Goal: Share content

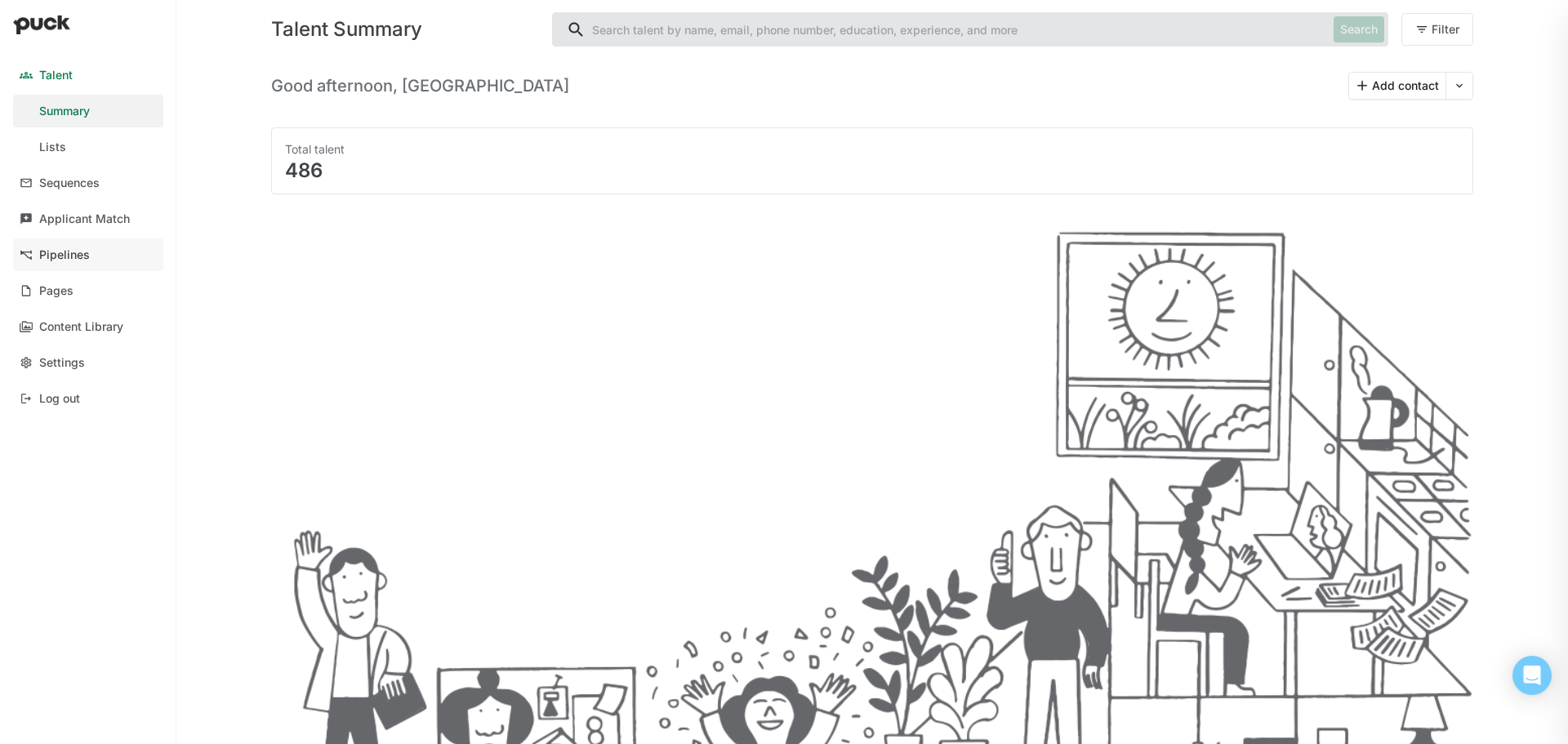
click at [54, 259] on div "Pipelines" at bounding box center [64, 256] width 50 height 14
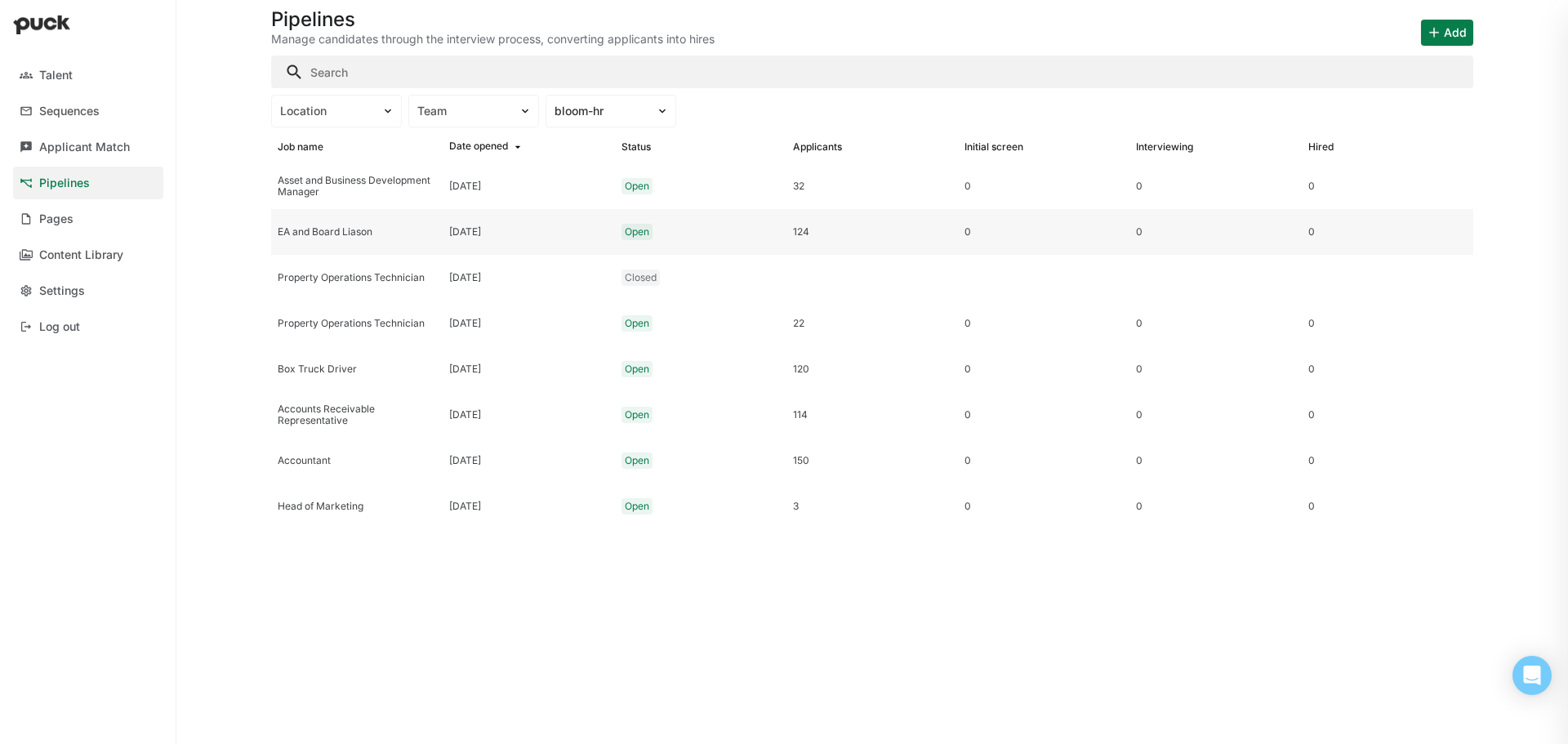
click at [378, 229] on div "EA and Board Liason" at bounding box center [356, 232] width 158 height 12
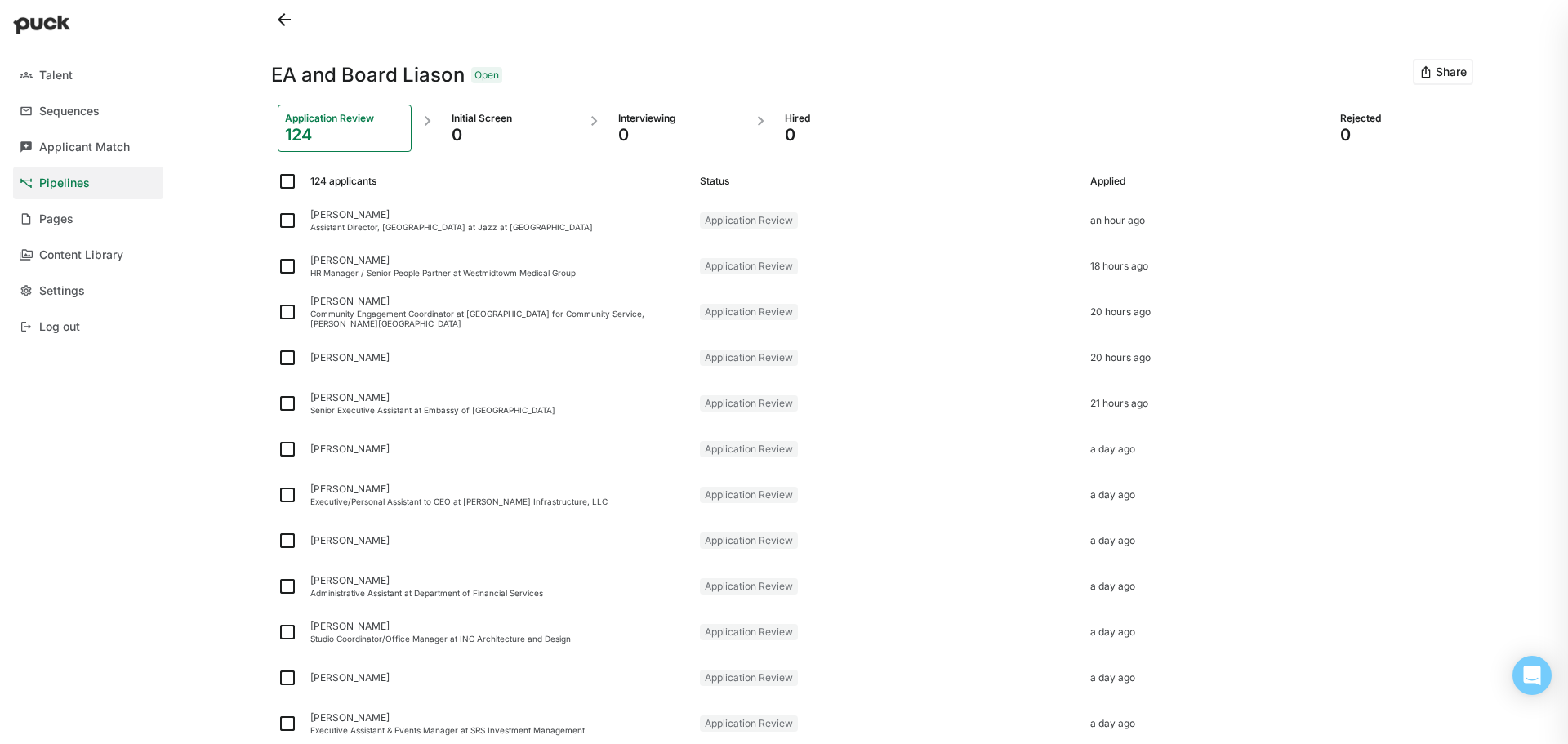
click at [1433, 77] on button "Share" at bounding box center [1443, 72] width 60 height 27
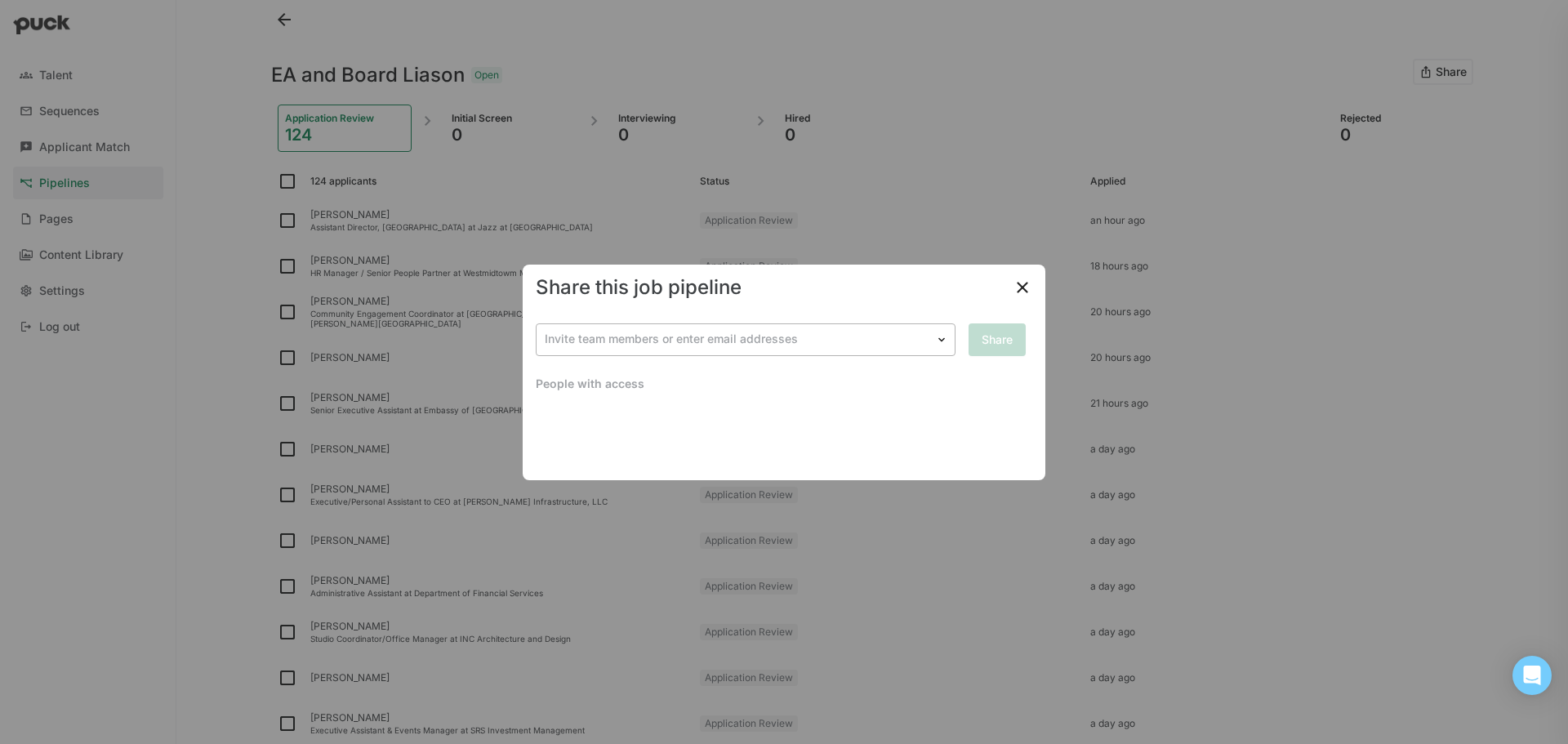
click at [749, 338] on div at bounding box center [736, 339] width 382 height 17
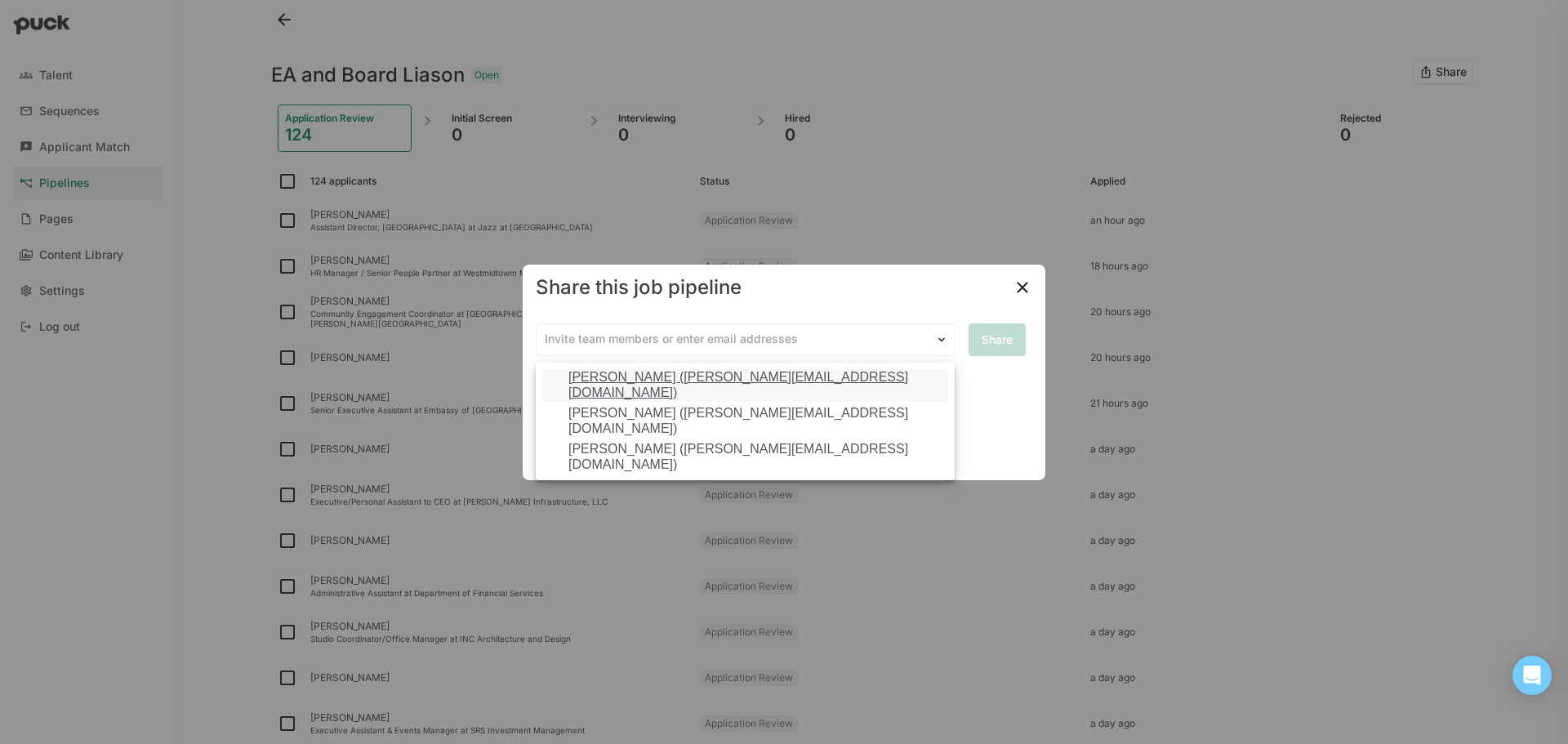
click at [1020, 289] on img at bounding box center [1022, 288] width 19 height 19
